Goal: Transaction & Acquisition: Purchase product/service

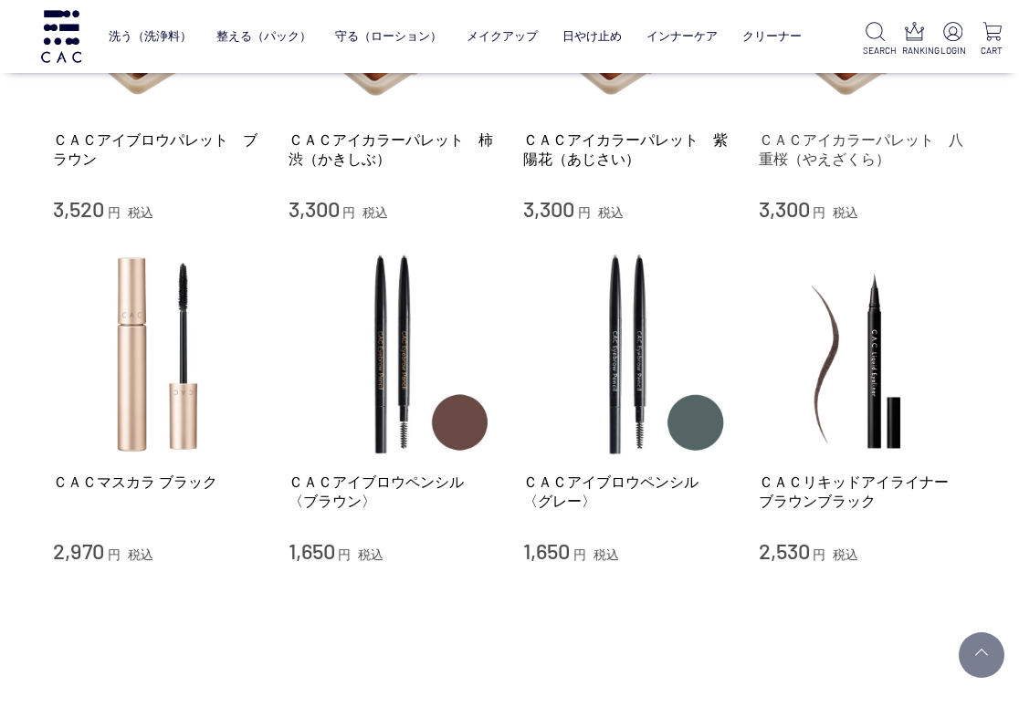
scroll to position [183, 0]
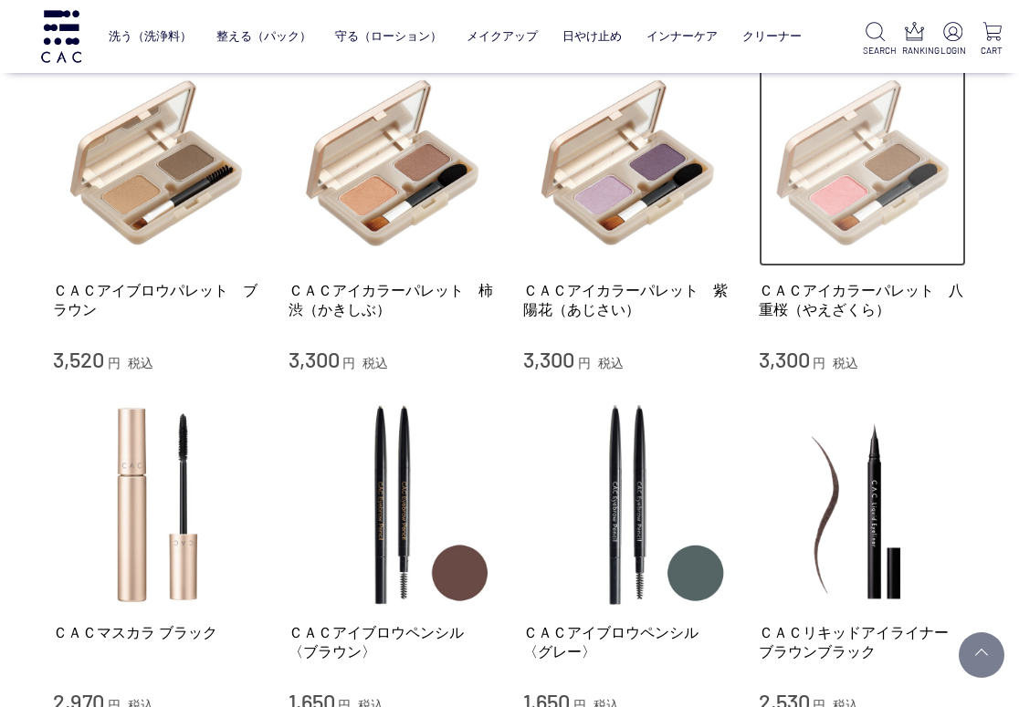
click at [844, 213] on img at bounding box center [862, 163] width 208 height 208
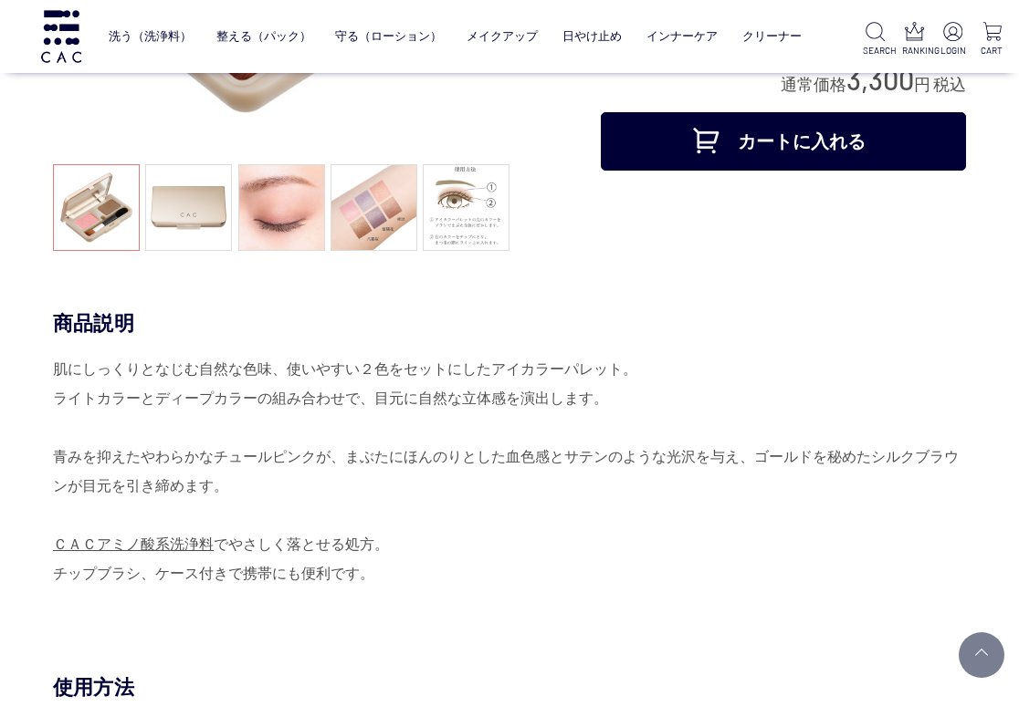
scroll to position [91, 0]
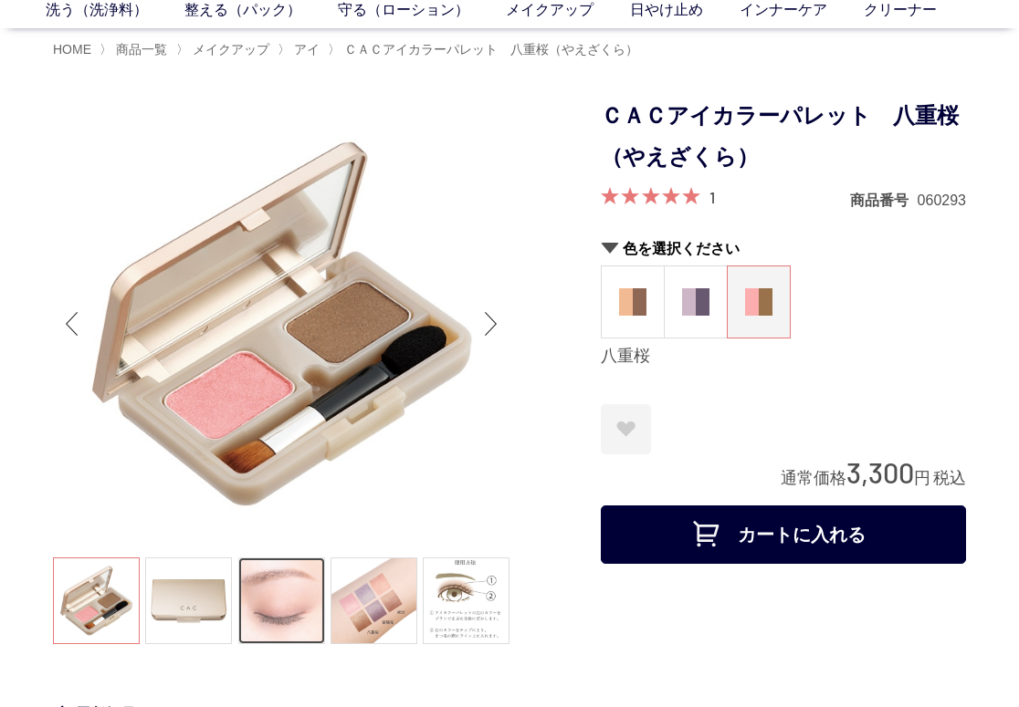
click at [307, 606] on link at bounding box center [281, 601] width 87 height 87
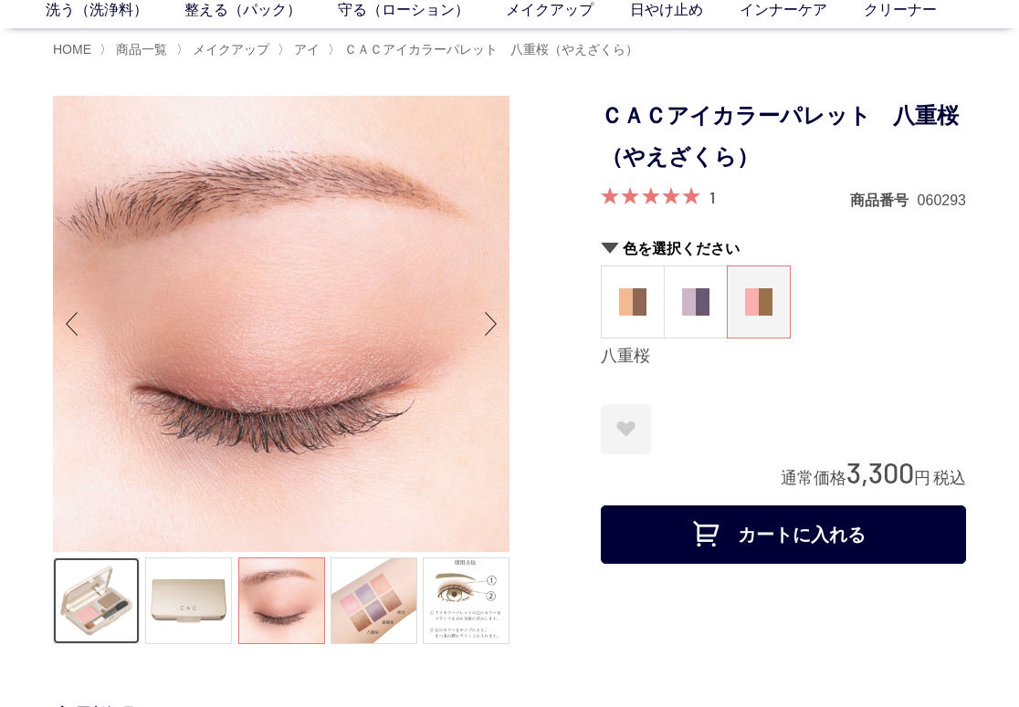
click at [96, 606] on link at bounding box center [96, 601] width 87 height 87
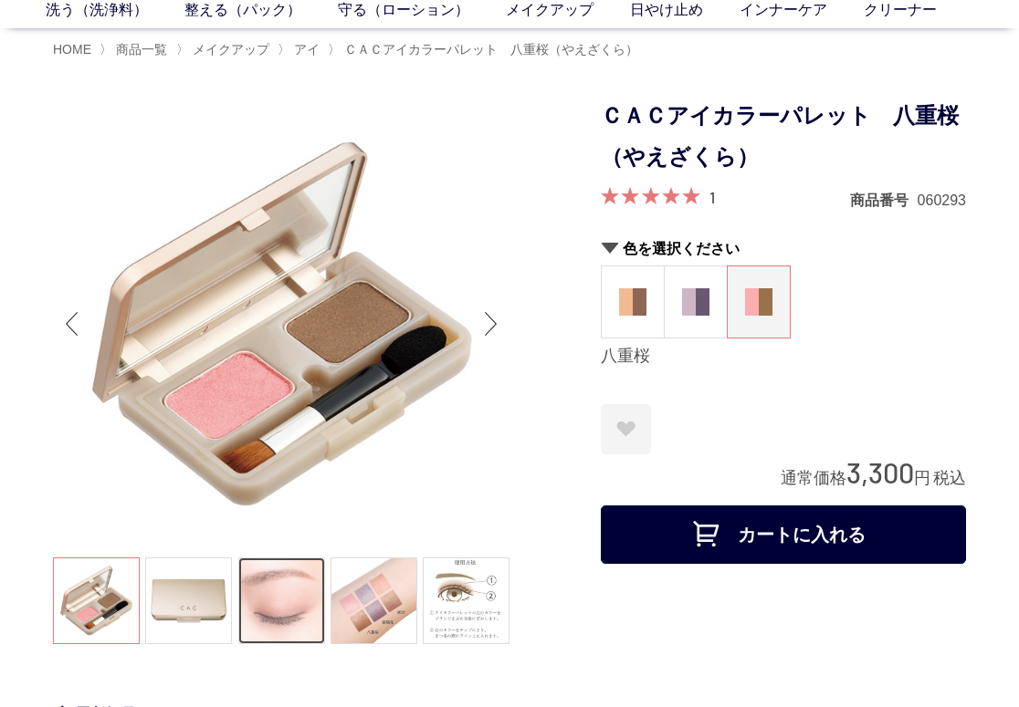
click at [270, 607] on link at bounding box center [281, 601] width 87 height 87
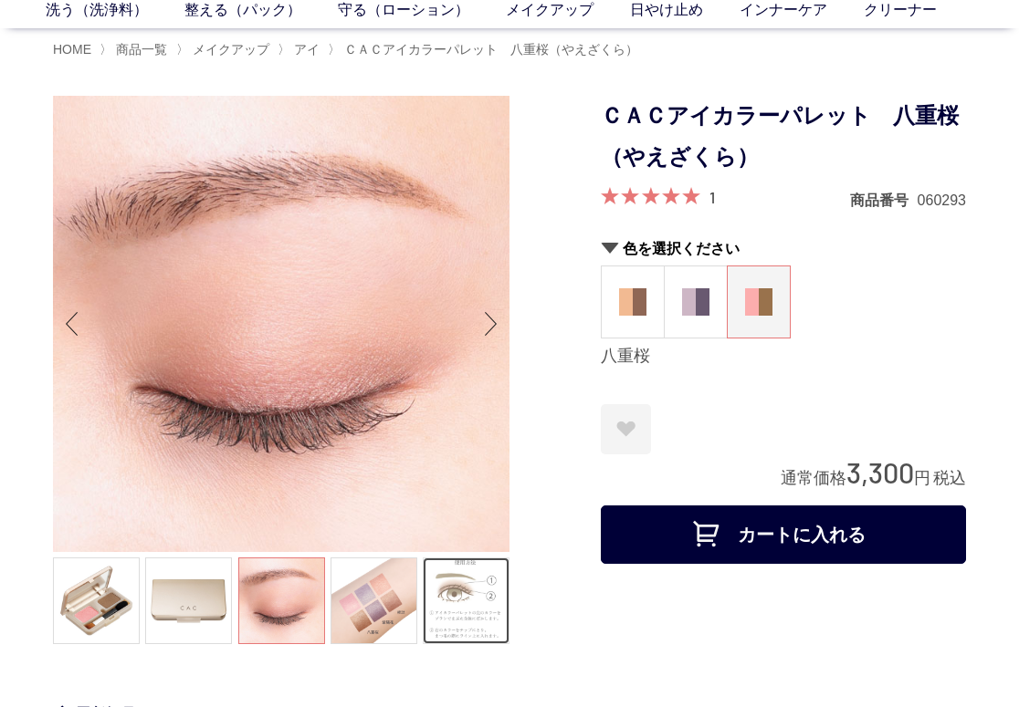
click at [450, 600] on link at bounding box center [466, 601] width 87 height 87
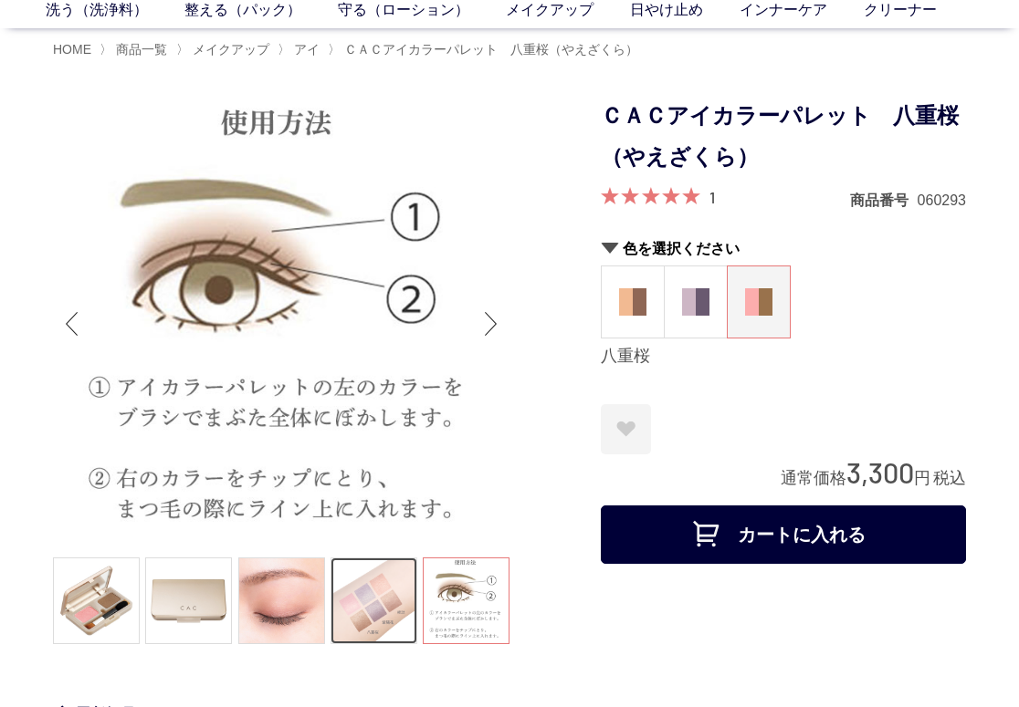
click at [380, 599] on link at bounding box center [373, 601] width 87 height 87
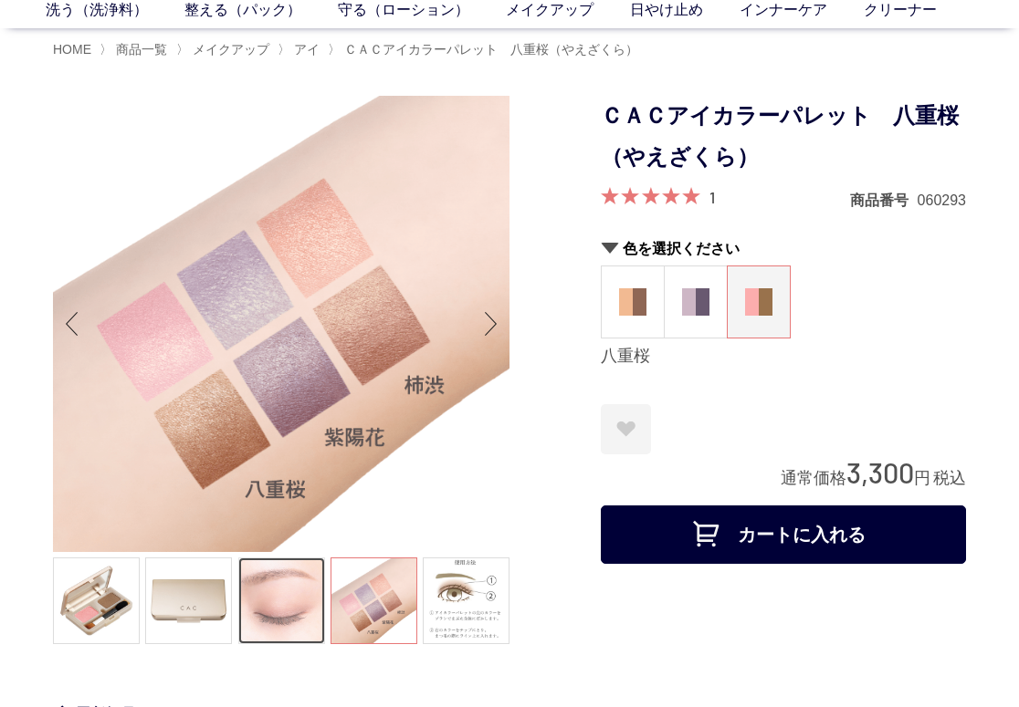
click at [307, 602] on link at bounding box center [281, 601] width 87 height 87
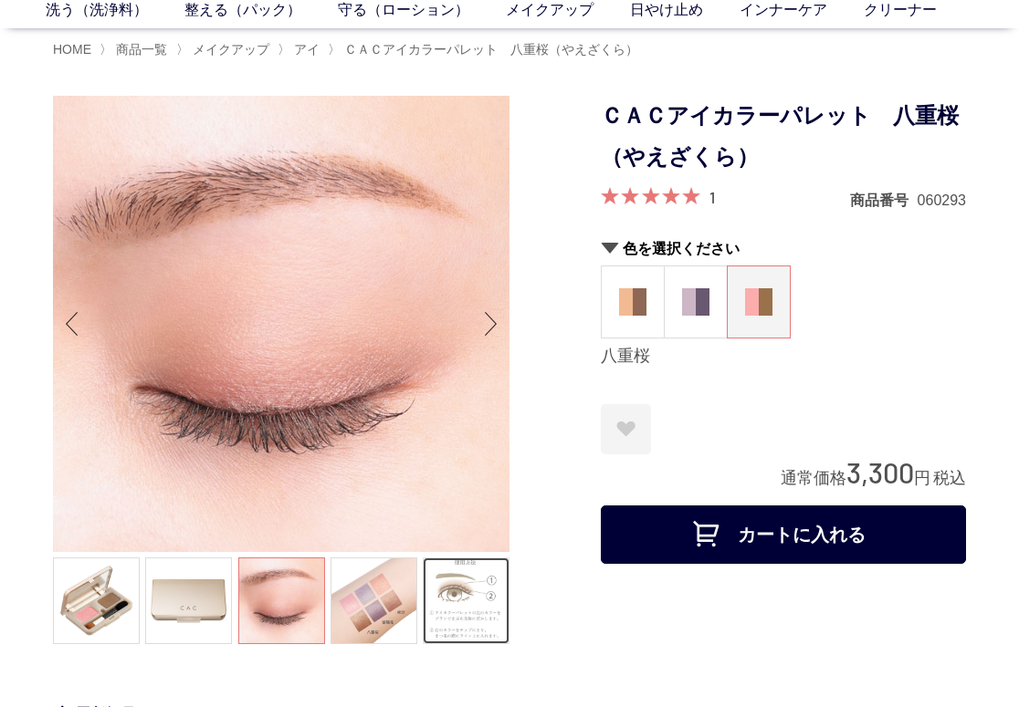
click at [451, 602] on link at bounding box center [466, 601] width 87 height 87
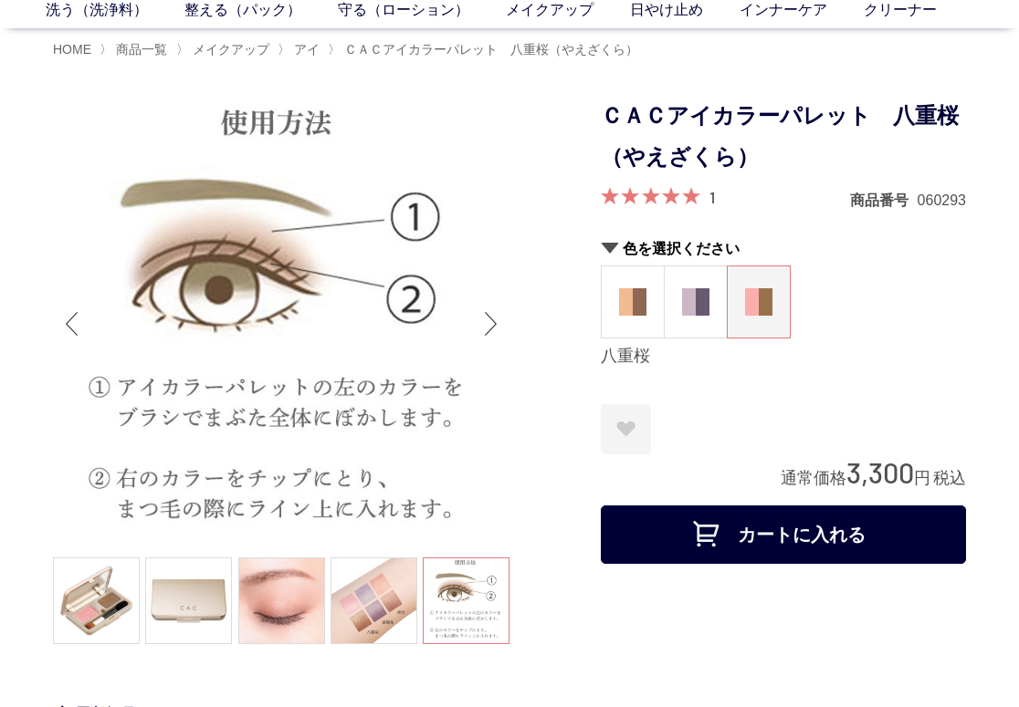
click at [763, 402] on form "ＣＡＣアイカラーパレット　八重桜（やえざくら） 1 商品番号 060293 色を選択ください 柿渋 紫陽花 八重桜 八重桜 お気に入りに登録する お気に入りを…" at bounding box center [783, 334] width 365 height 477
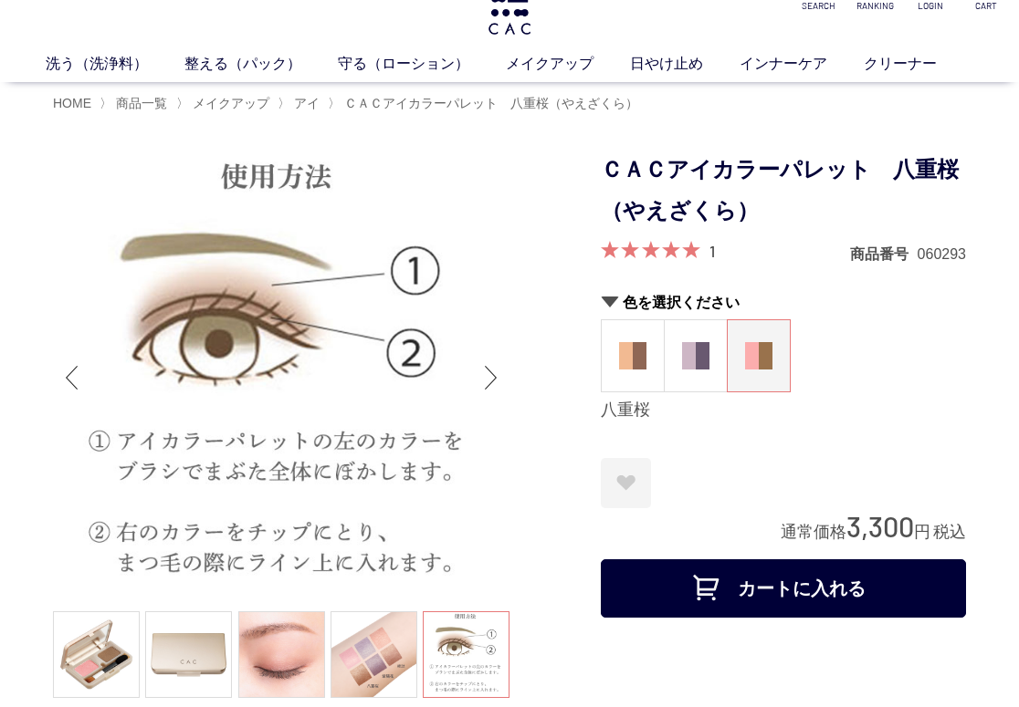
scroll to position [0, 0]
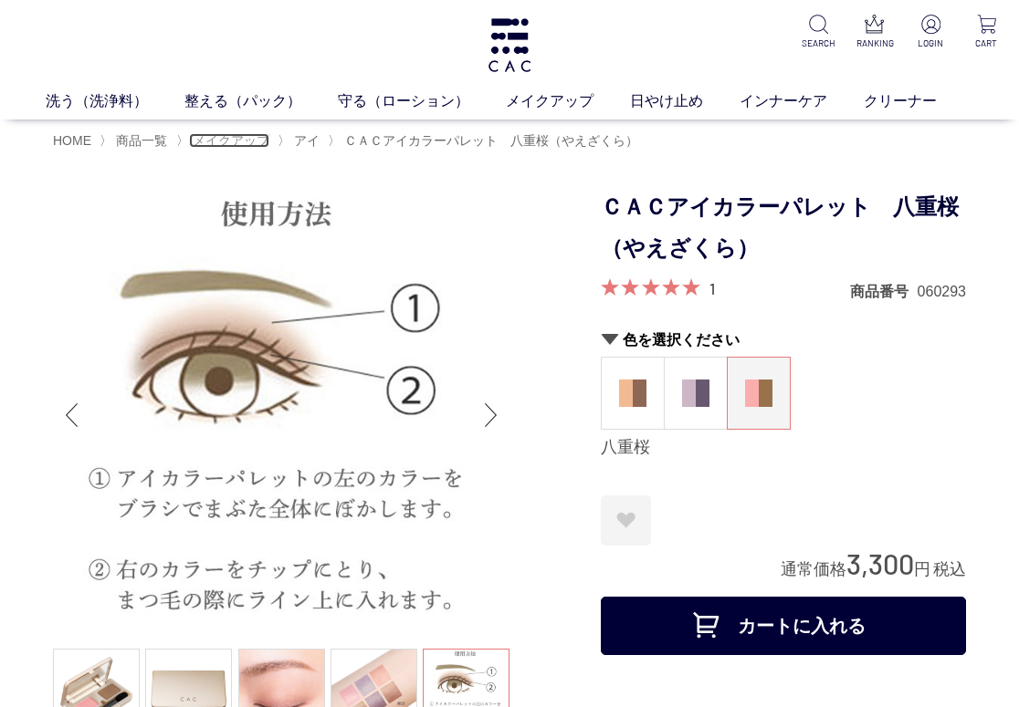
click at [225, 141] on span "メイクアップ" at bounding box center [231, 140] width 77 height 15
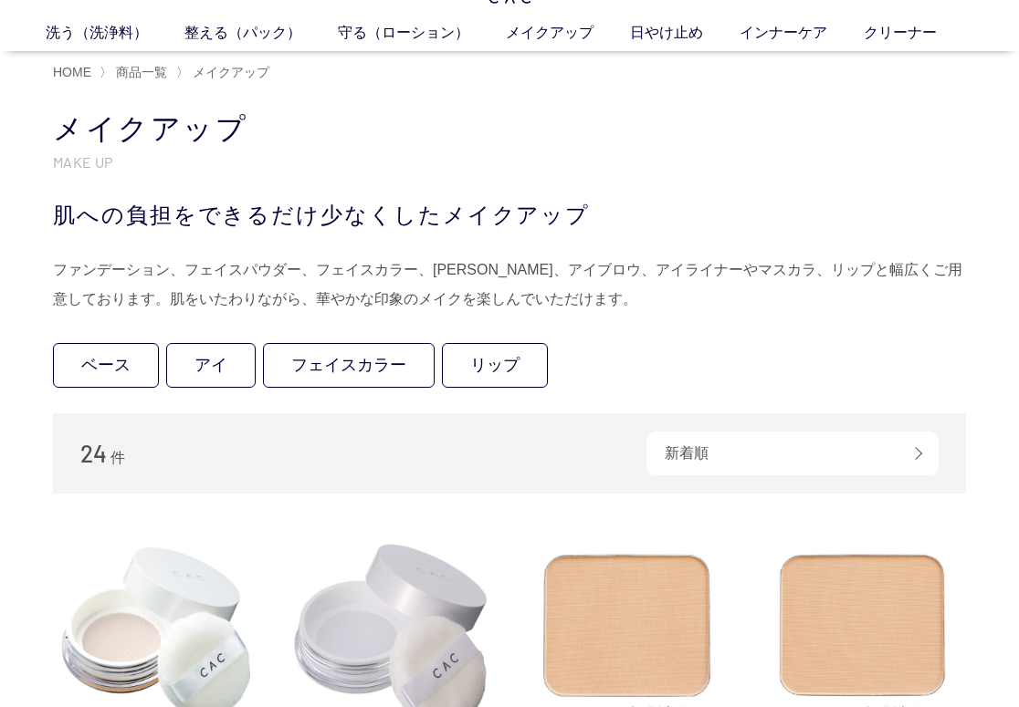
scroll to position [91, 0]
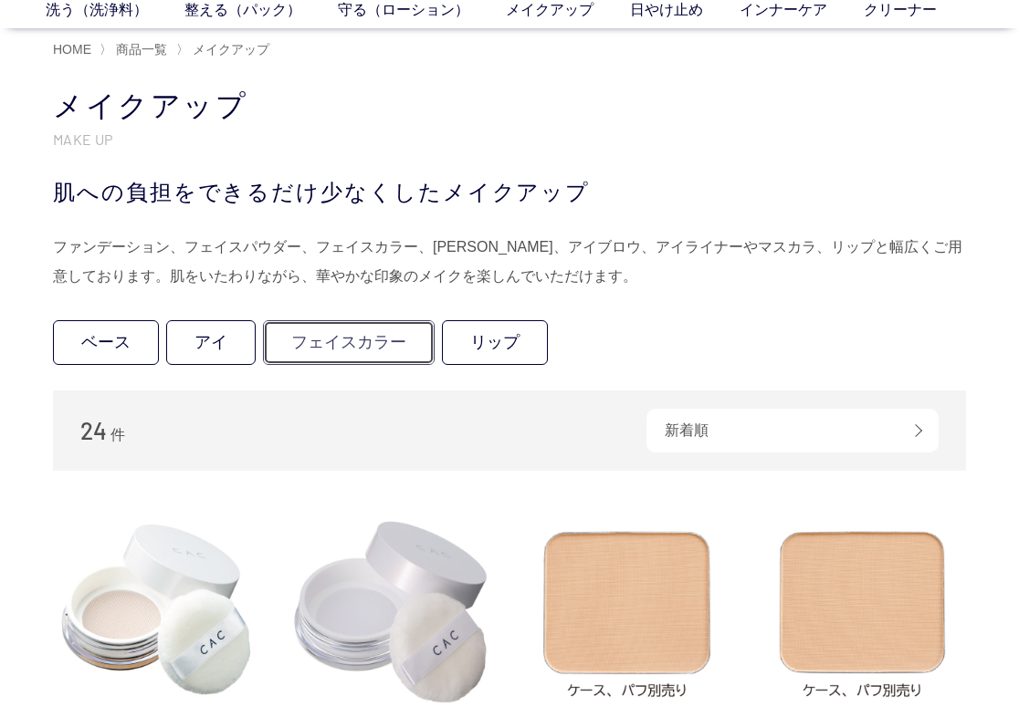
click at [383, 341] on link "フェイスカラー" at bounding box center [349, 342] width 172 height 45
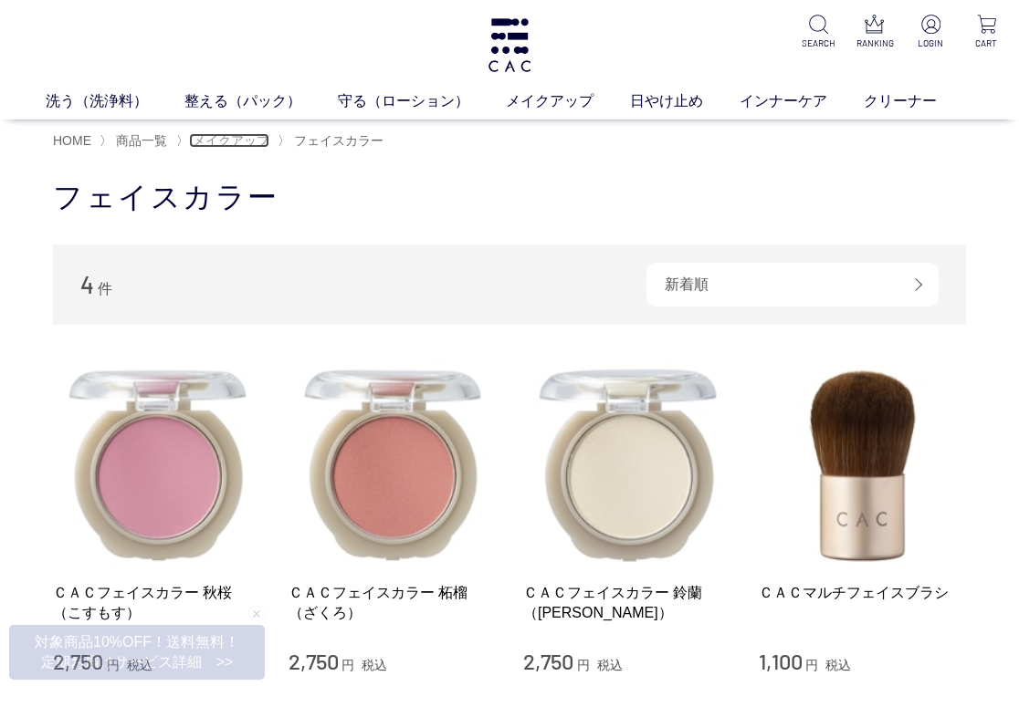
click at [239, 147] on span "メイクアップ" at bounding box center [231, 140] width 77 height 15
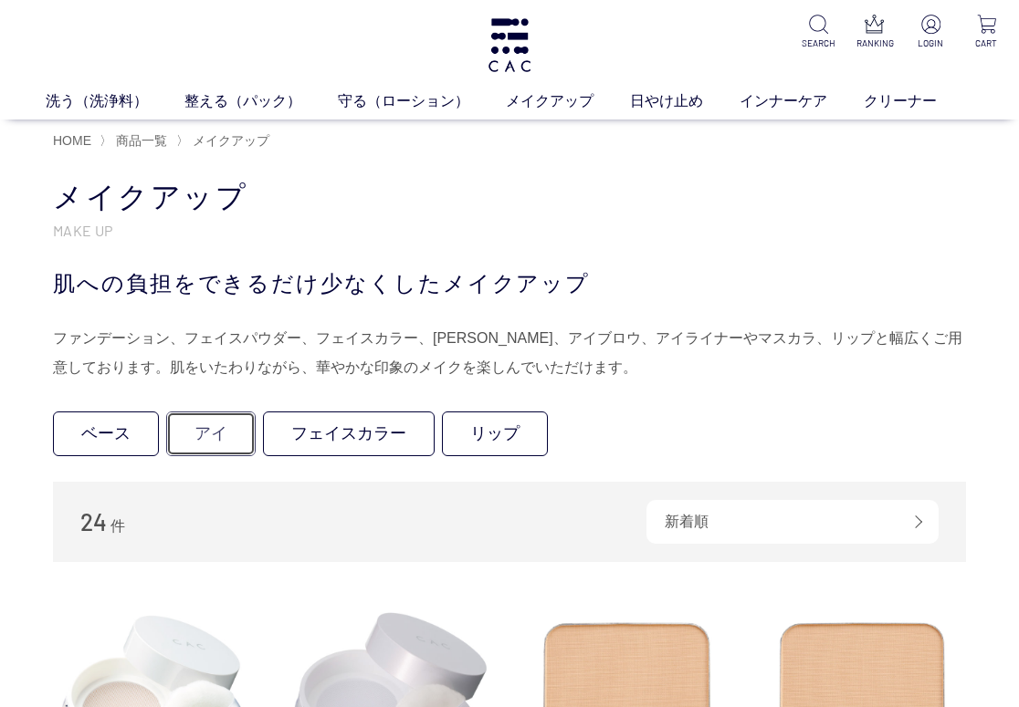
click at [203, 434] on link "アイ" at bounding box center [210, 434] width 89 height 45
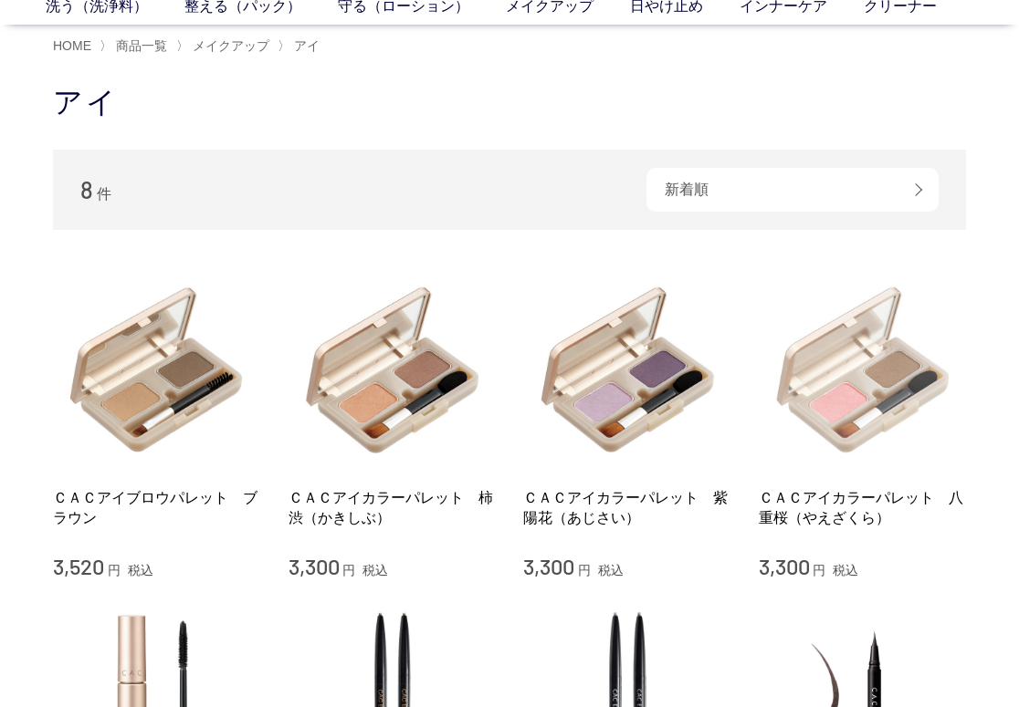
scroll to position [91, 0]
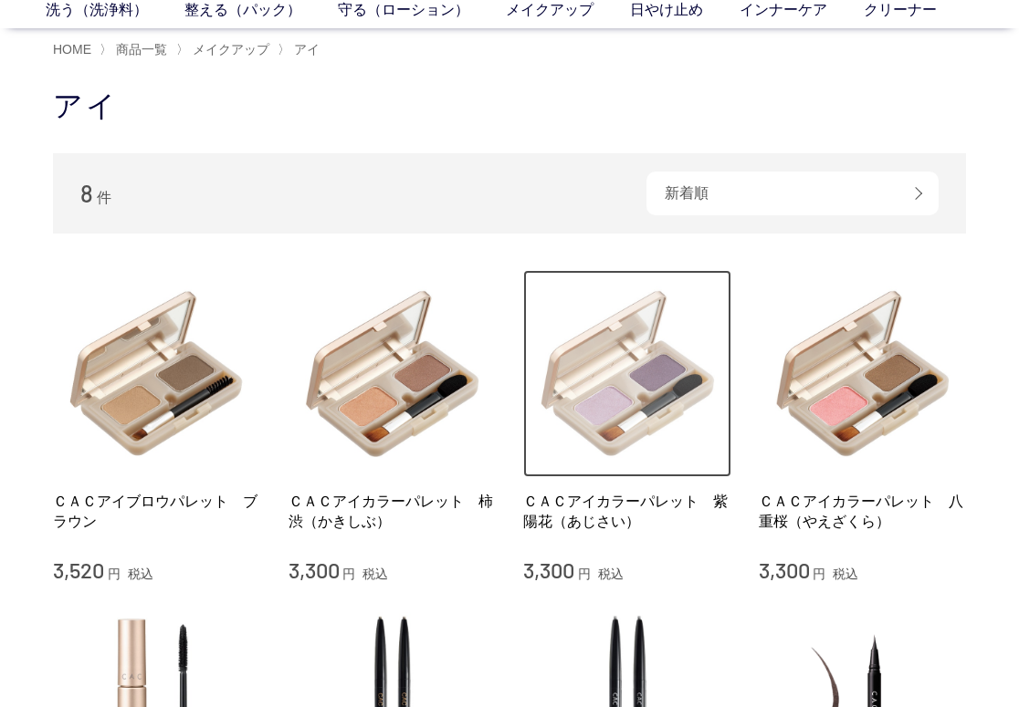
click at [621, 476] on img at bounding box center [627, 374] width 208 height 208
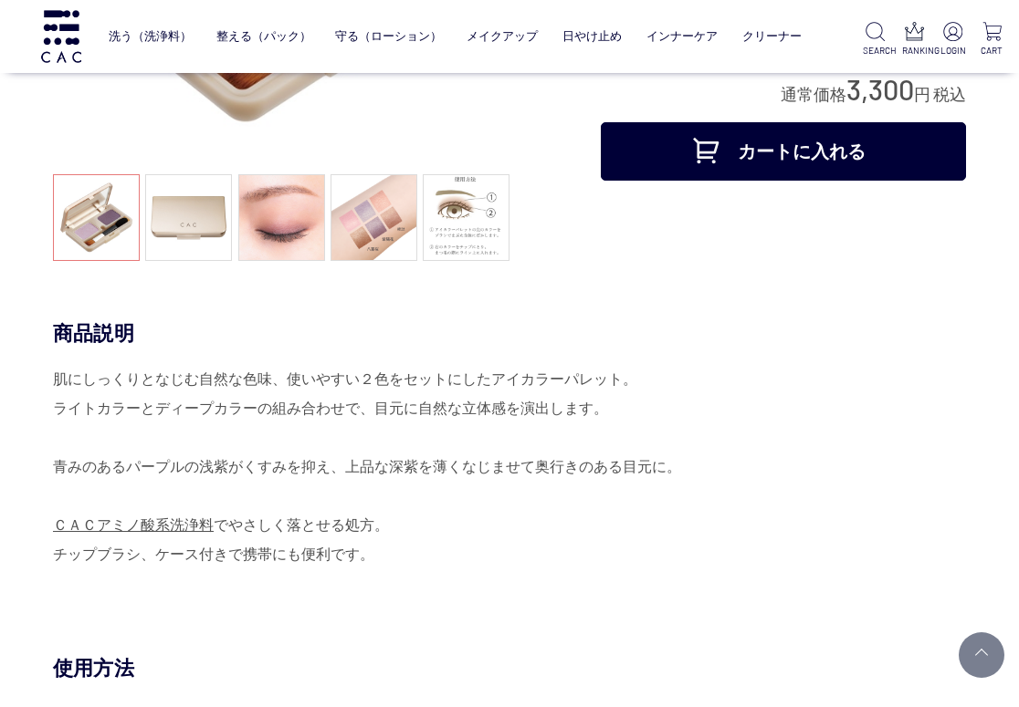
scroll to position [365, 0]
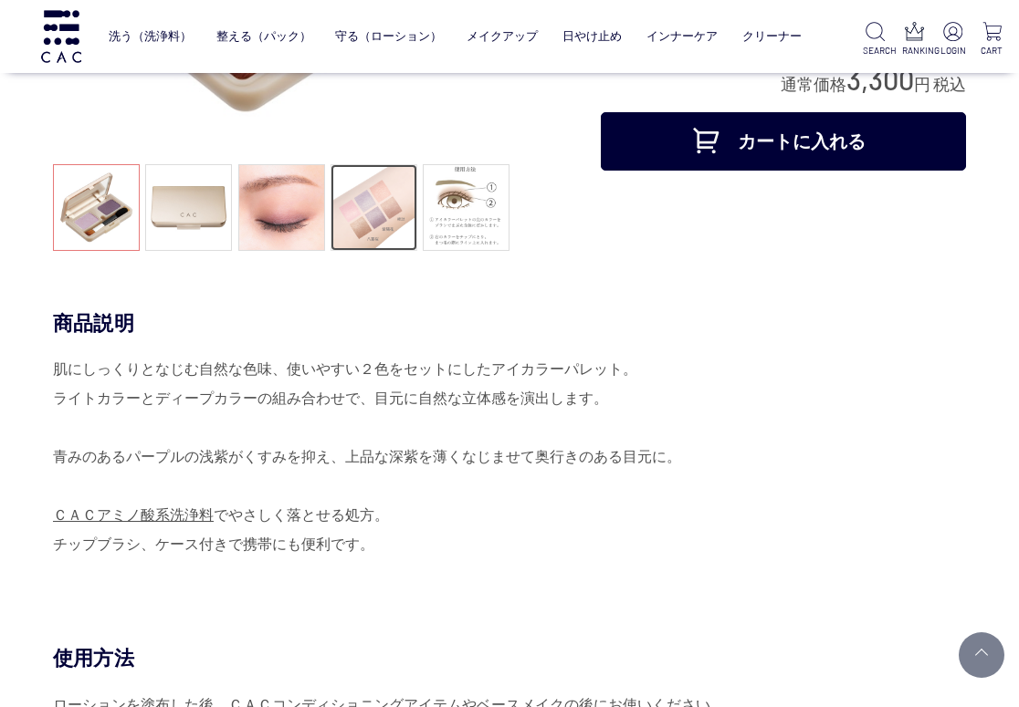
click at [380, 212] on link at bounding box center [373, 207] width 87 height 87
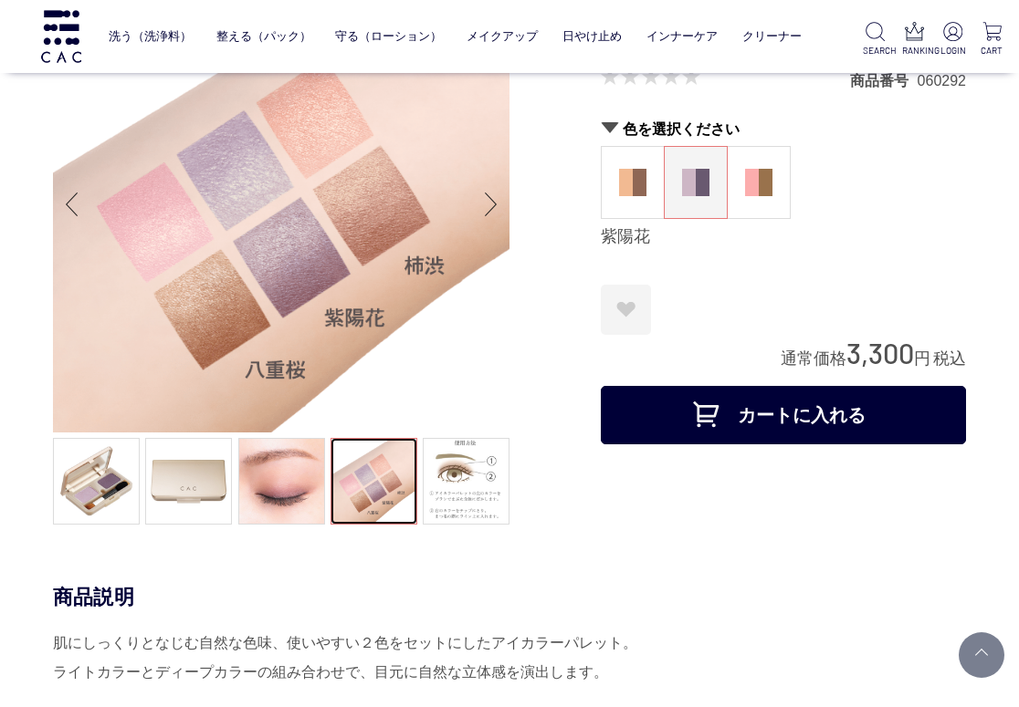
scroll to position [274, 0]
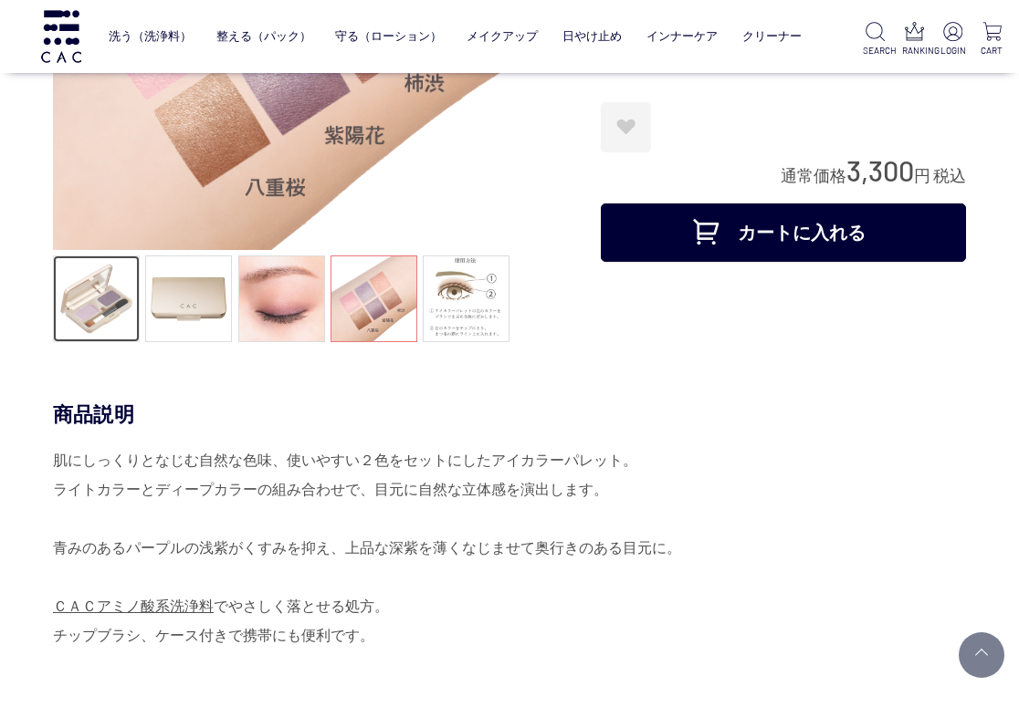
click at [79, 307] on link at bounding box center [96, 299] width 87 height 87
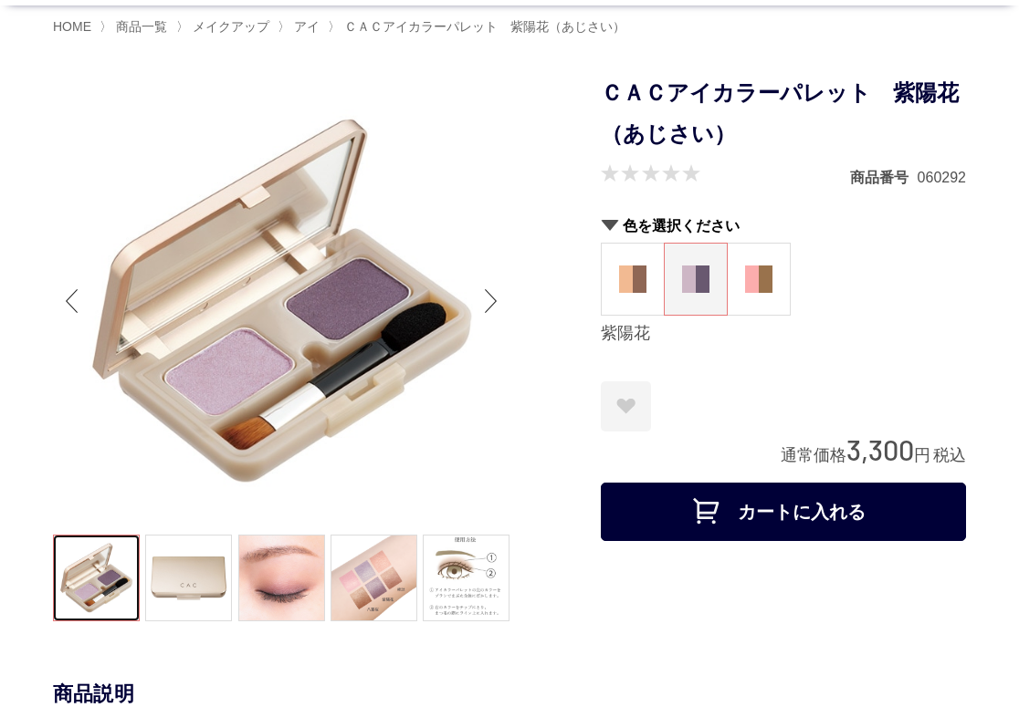
scroll to position [91, 0]
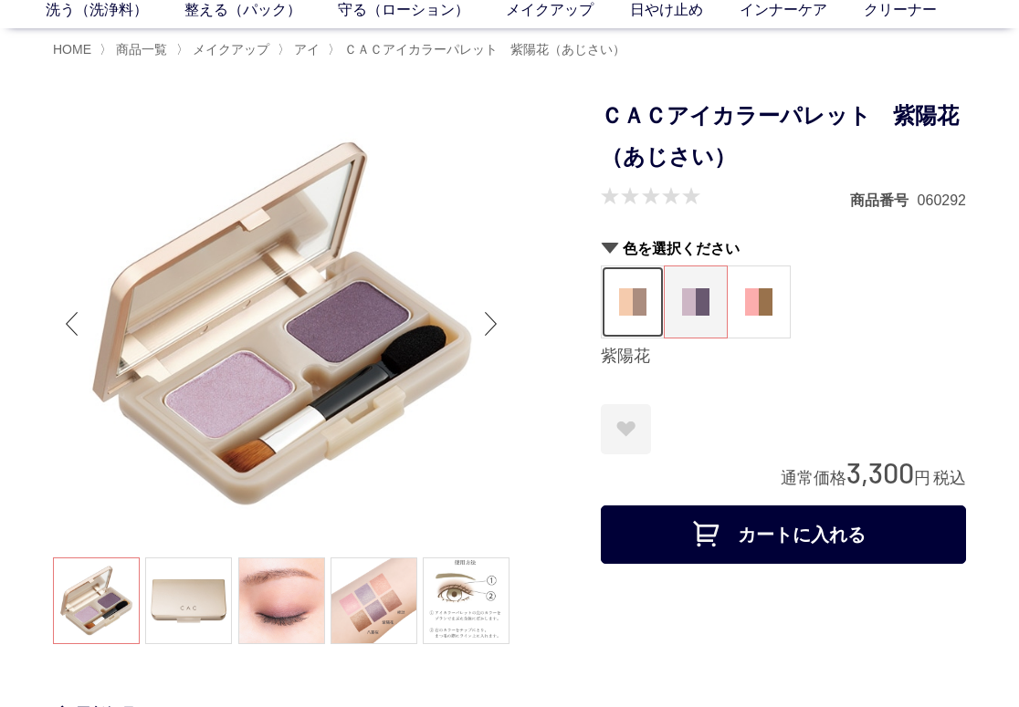
click at [652, 297] on figure at bounding box center [632, 302] width 62 height 71
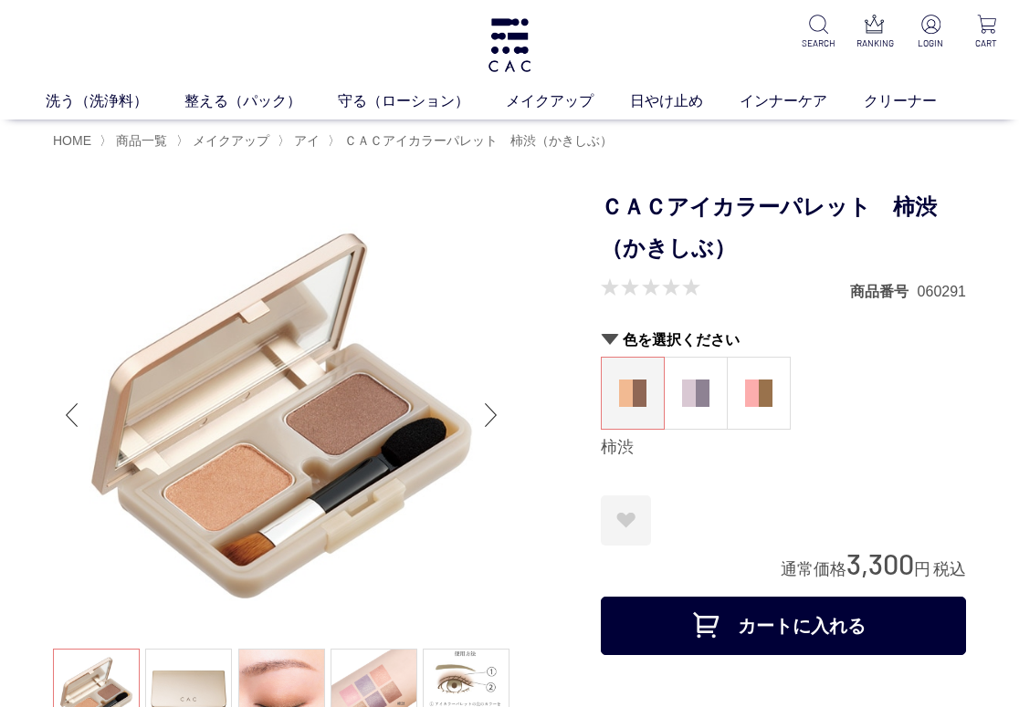
scroll to position [91, 0]
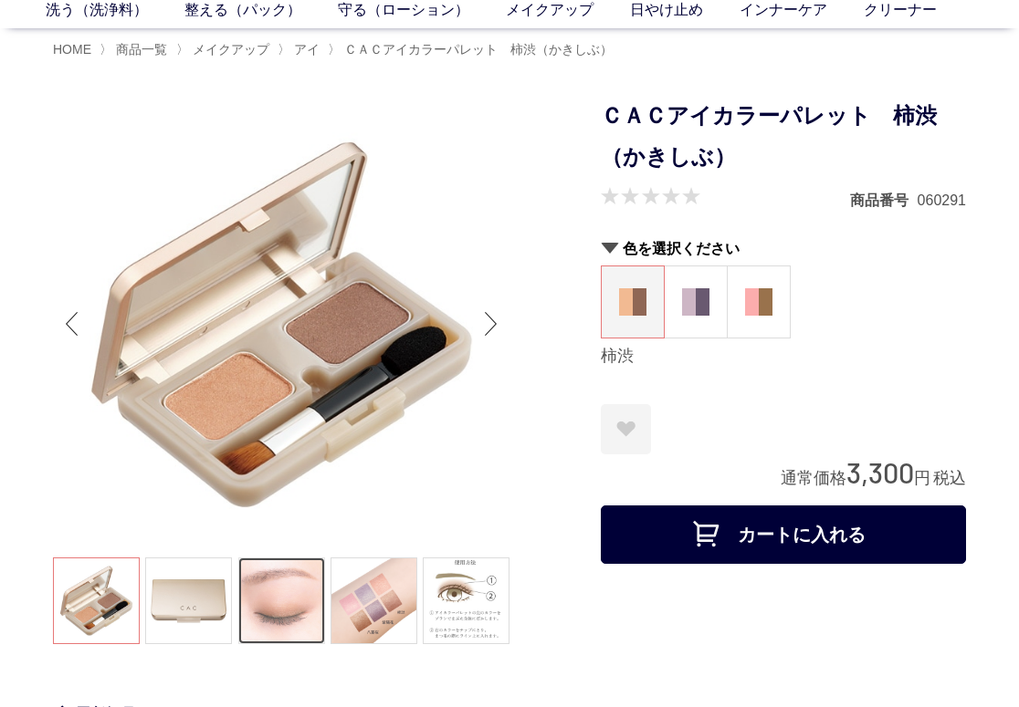
click at [308, 608] on link at bounding box center [281, 601] width 87 height 87
